Goal: Navigation & Orientation: Understand site structure

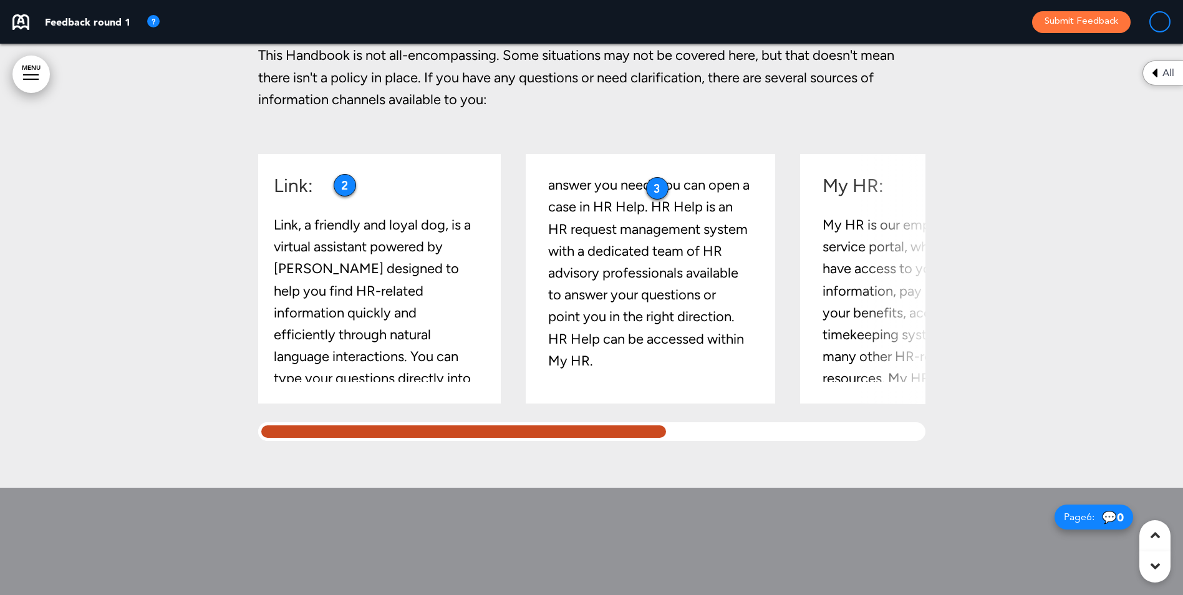
click at [647, 422] on div at bounding box center [464, 431] width 412 height 19
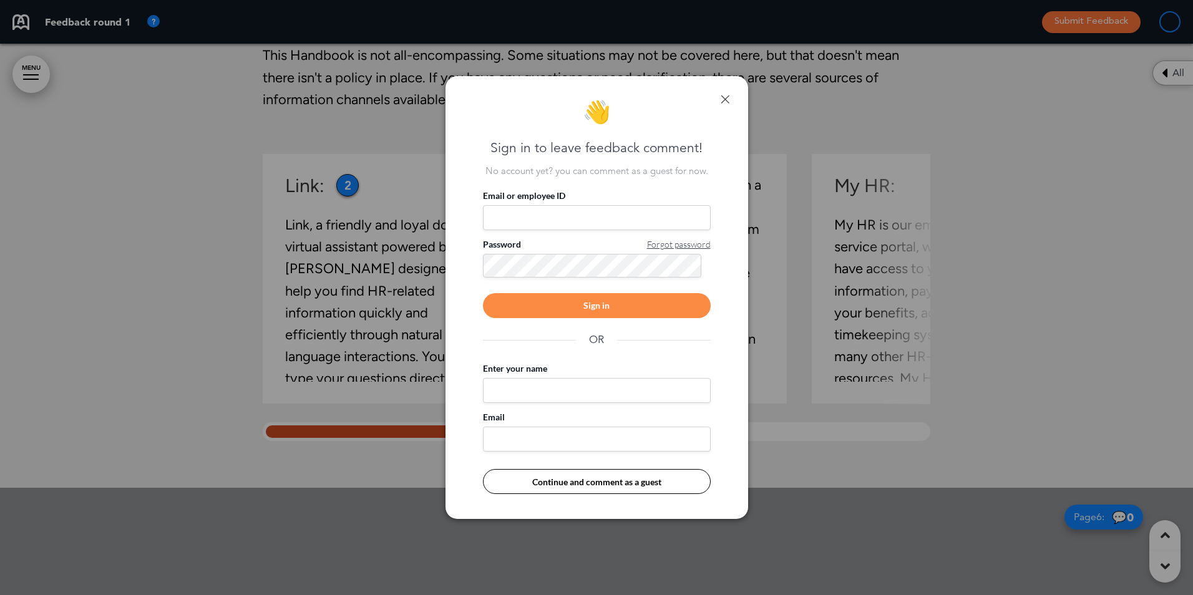
click at [724, 100] on link at bounding box center [724, 99] width 9 height 9
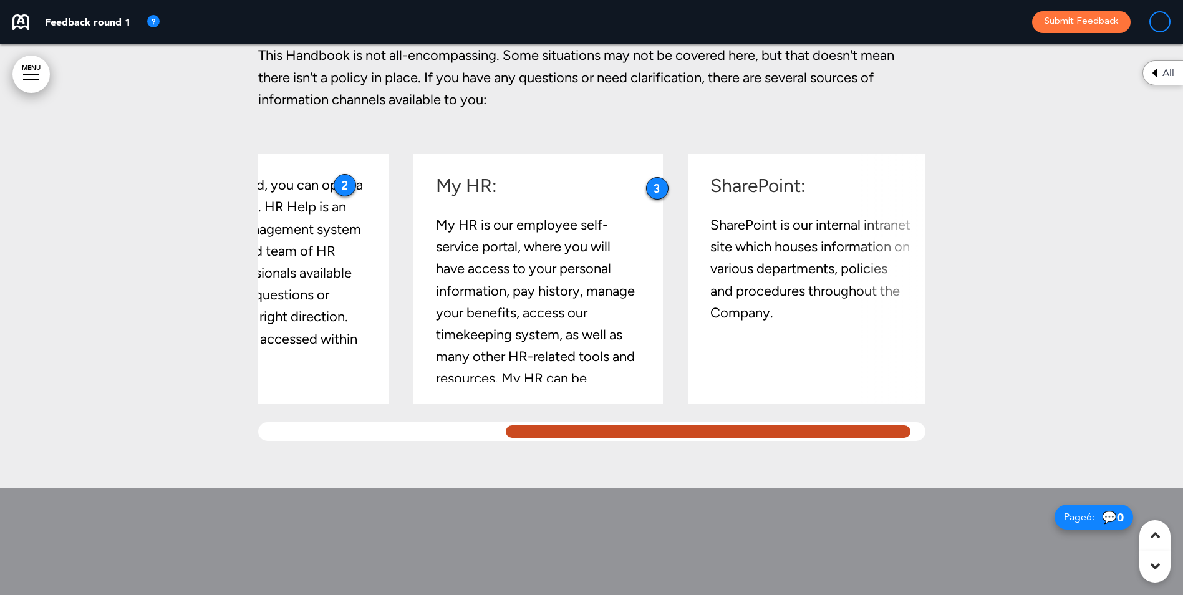
scroll to position [0, 405]
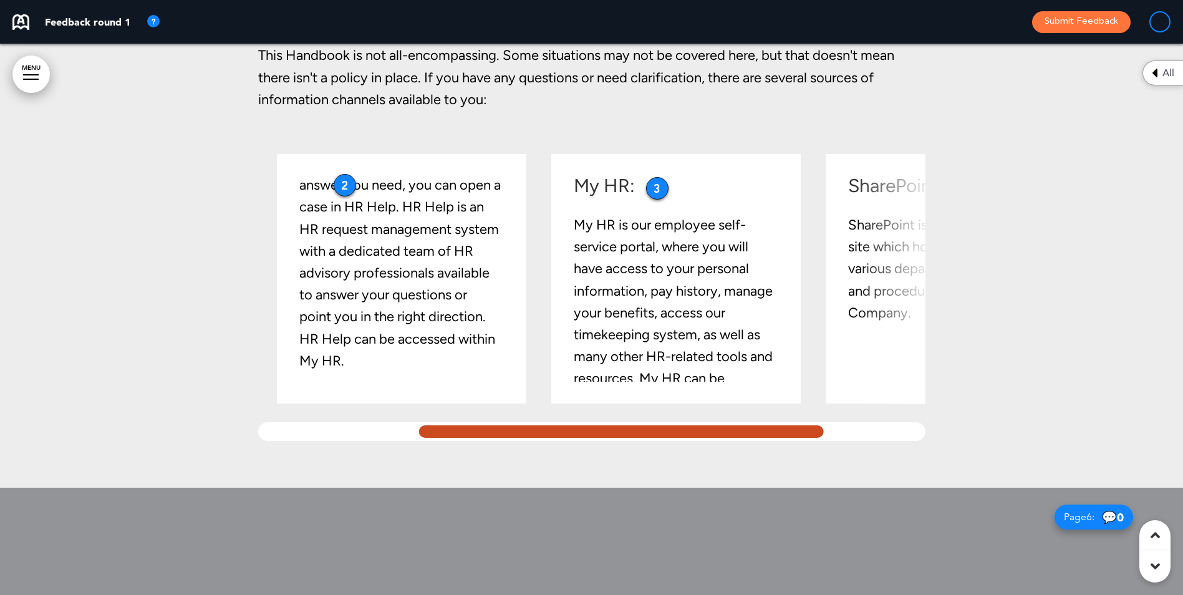
click at [767, 434] on div at bounding box center [621, 431] width 412 height 19
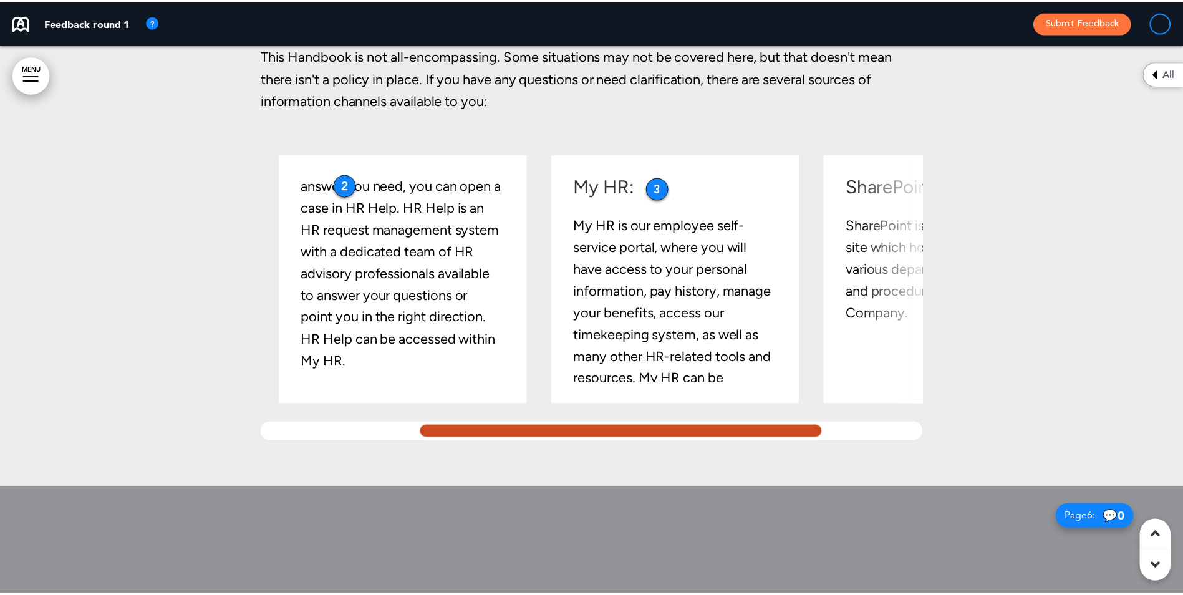
scroll to position [0, 274]
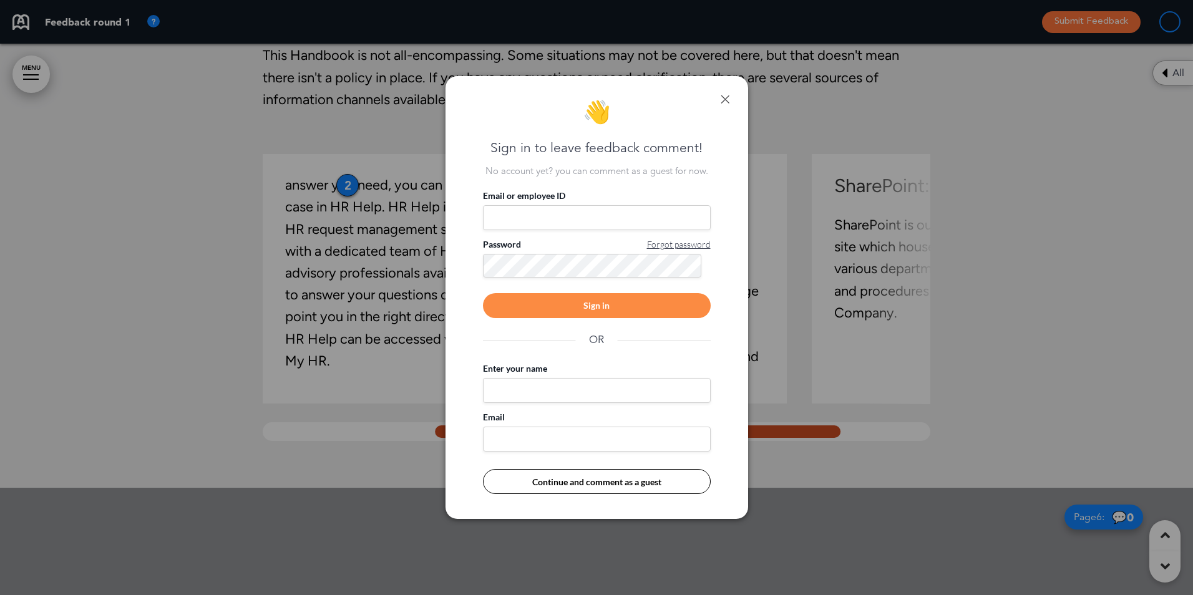
click at [724, 96] on link at bounding box center [724, 99] width 9 height 9
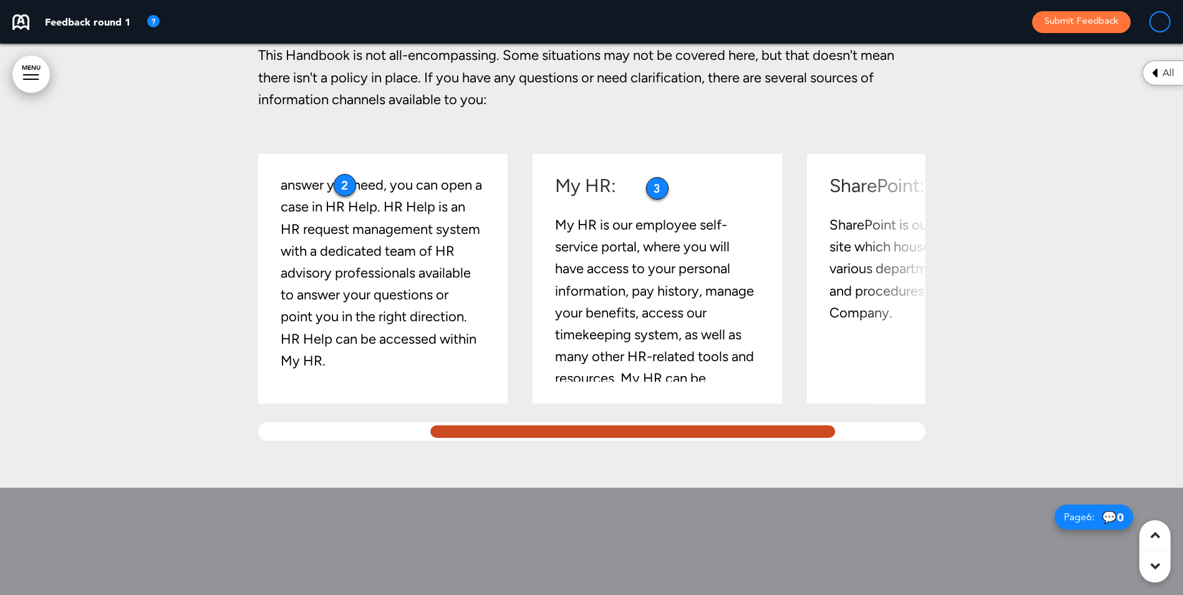
click at [765, 241] on div "My HR: My HR is our employee self-service portal, where you will have access to…" at bounding box center [664, 279] width 218 height 206
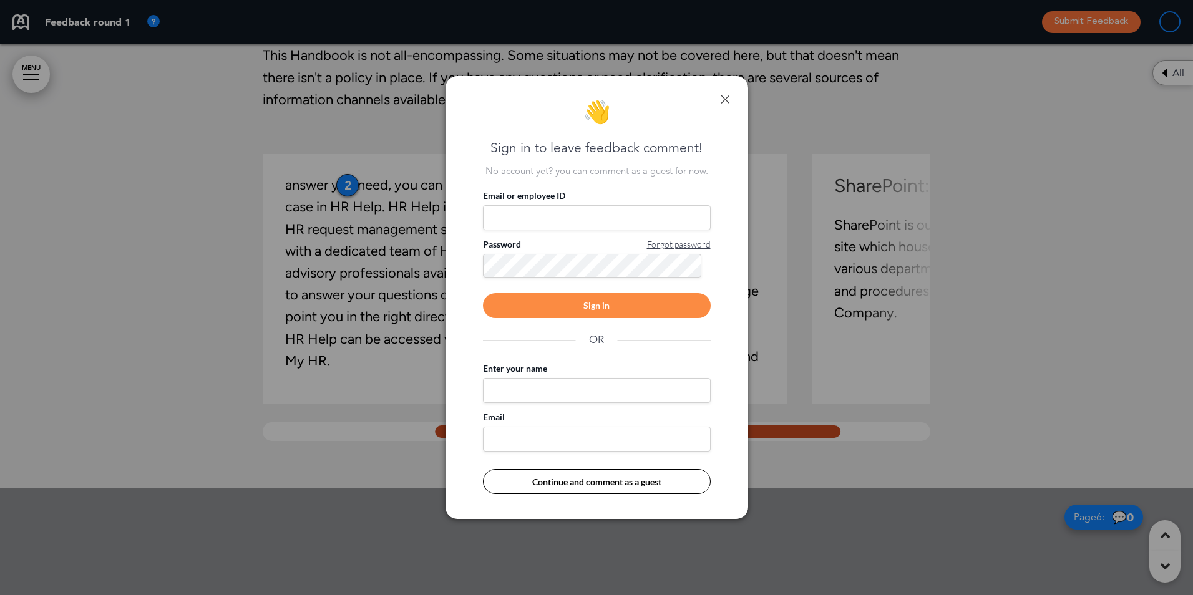
click at [727, 95] on link at bounding box center [724, 99] width 9 height 9
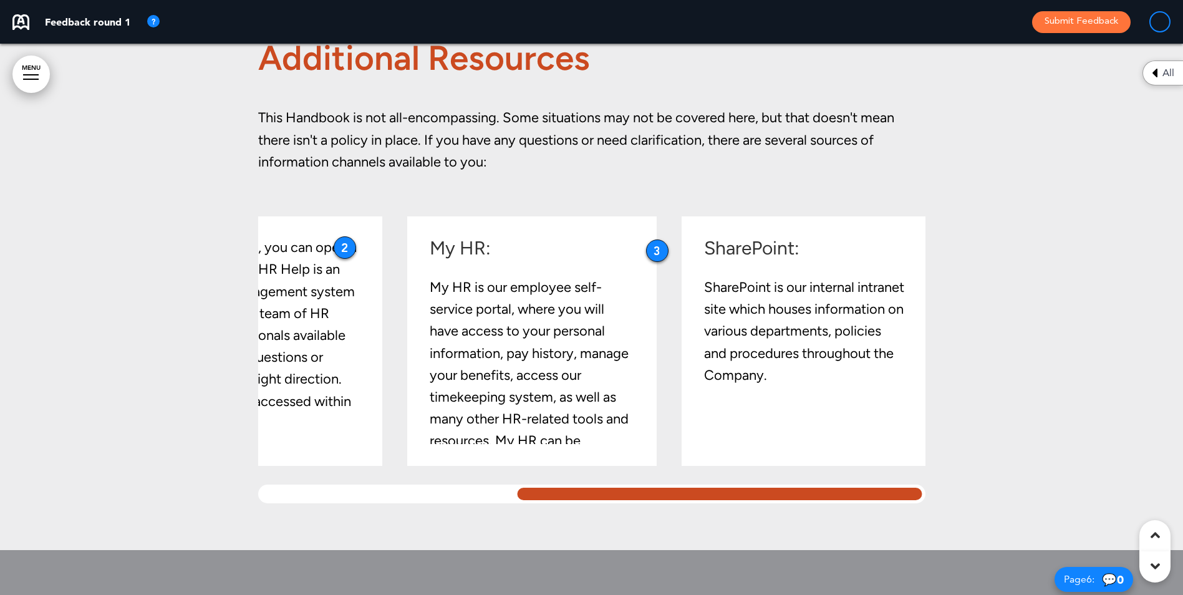
scroll to position [0, 405]
click at [857, 493] on div at bounding box center [720, 494] width 412 height 19
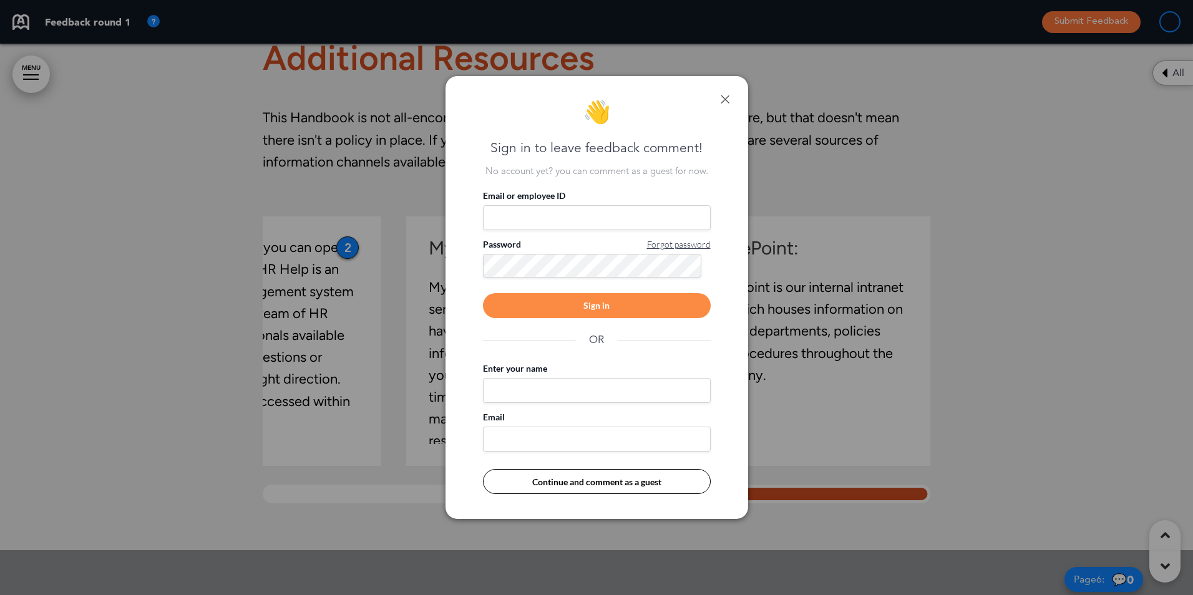
click at [723, 99] on link at bounding box center [724, 99] width 9 height 9
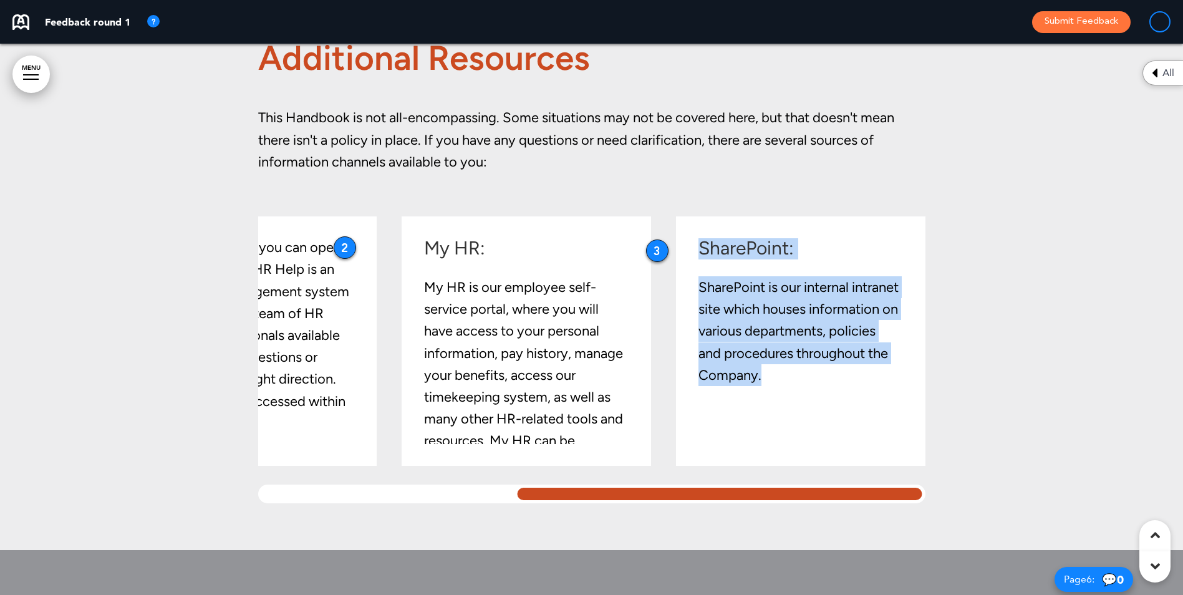
drag, startPoint x: 629, startPoint y: 484, endPoint x: 429, endPoint y: 488, distance: 200.3
click at [429, 488] on div "Link: Link, a friendly and loyal dog, is a virtual assistant powered by [PERSON…" at bounding box center [591, 359] width 667 height 287
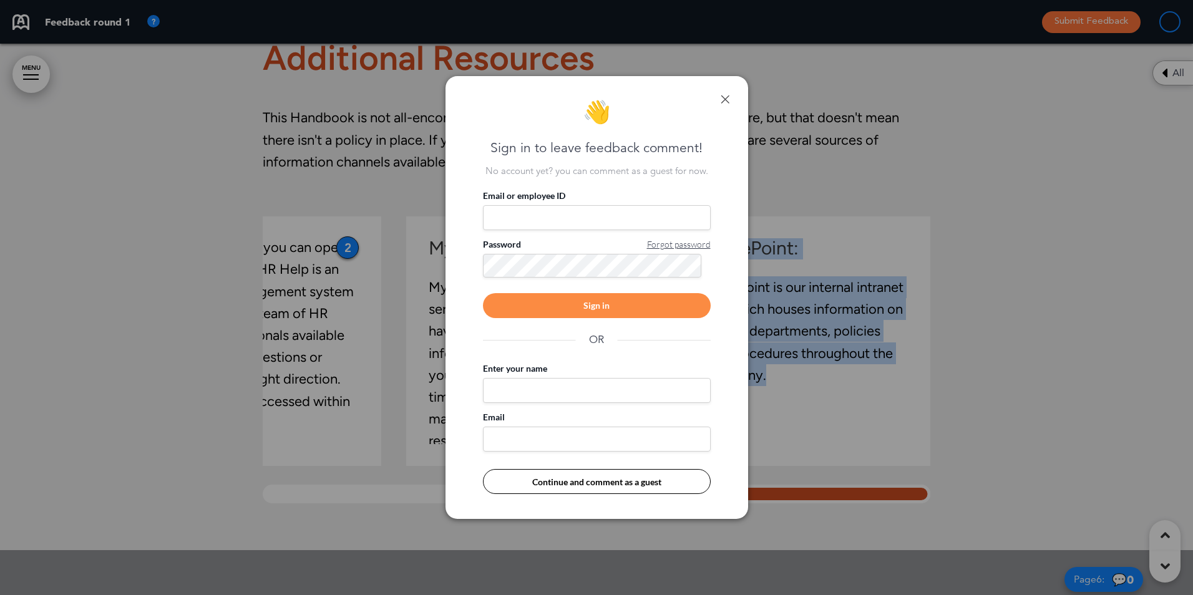
click at [727, 95] on link at bounding box center [724, 99] width 9 height 9
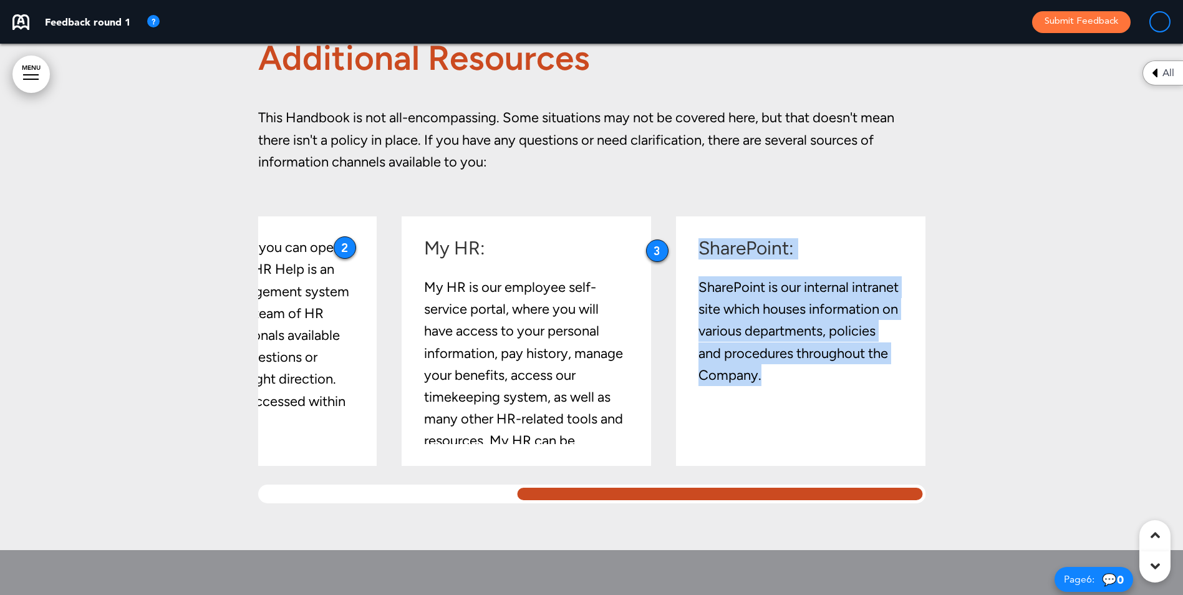
scroll to position [2121, 0]
